Goal: Check status: Check status

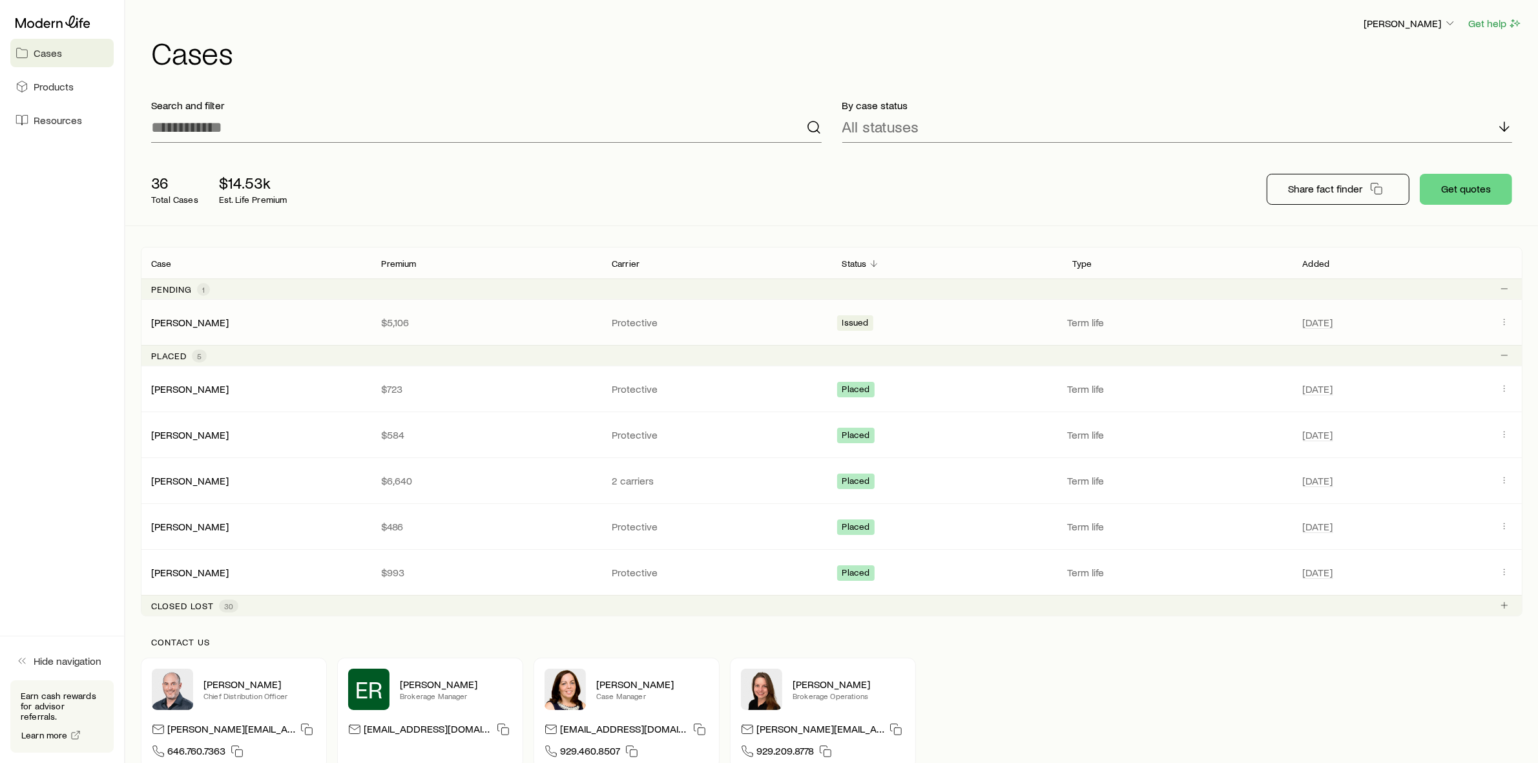
click at [287, 325] on div "[PERSON_NAME]" at bounding box center [256, 322] width 231 height 13
click at [185, 320] on link "[PERSON_NAME]" at bounding box center [190, 321] width 77 height 12
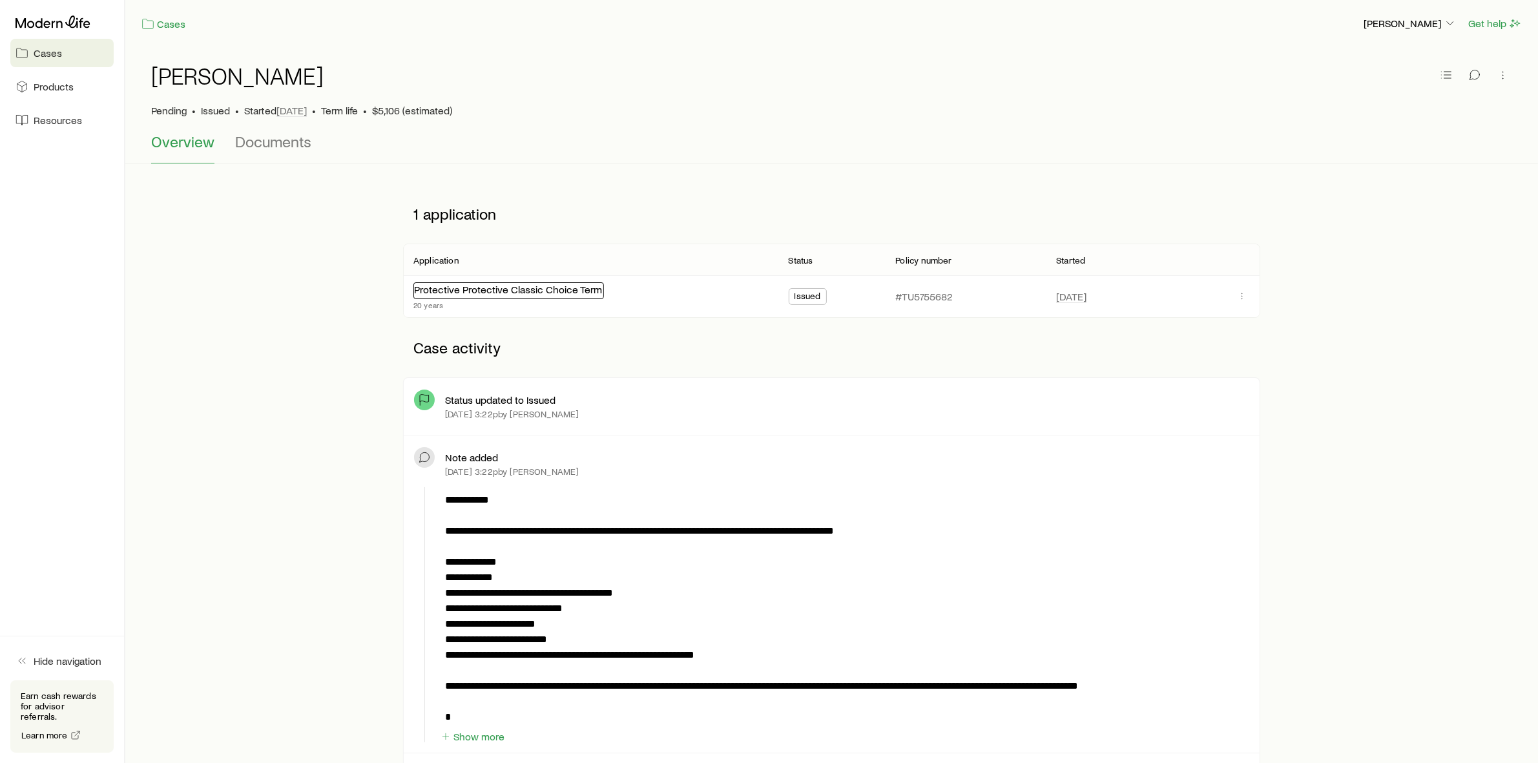
click at [500, 289] on link "Protective Protective Classic Choice Term" at bounding box center [508, 289] width 188 height 12
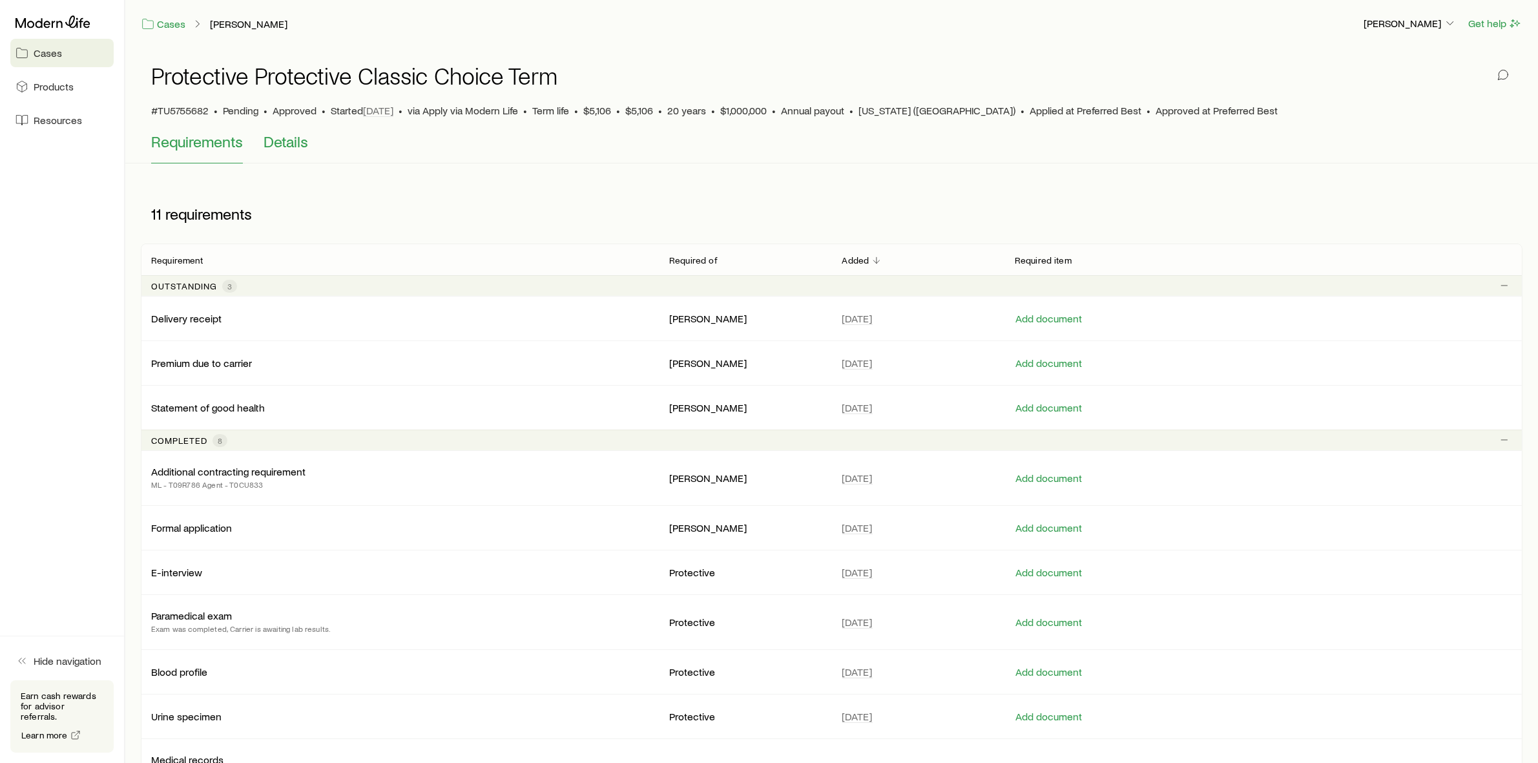
click at [289, 142] on span "Details" at bounding box center [285, 141] width 45 height 18
